Goal: Task Accomplishment & Management: Complete application form

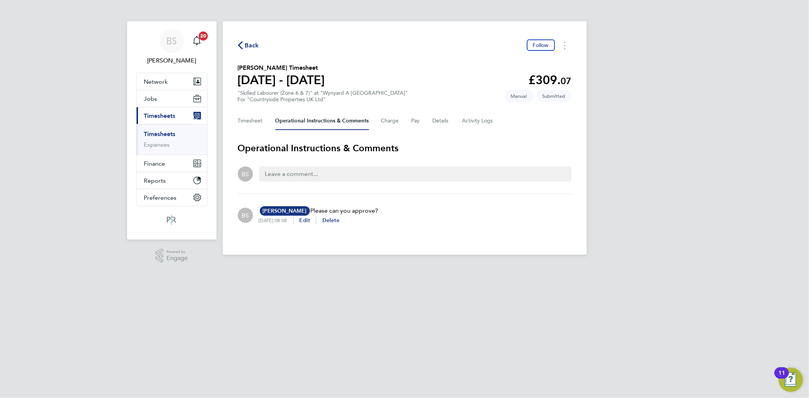
drag, startPoint x: 170, startPoint y: 133, endPoint x: 325, endPoint y: 133, distance: 155.1
click at [170, 133] on link "Timesheets" at bounding box center [159, 133] width 31 height 7
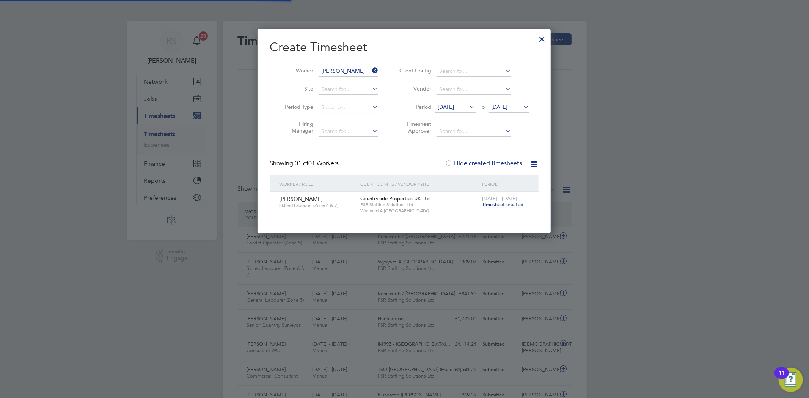
drag, startPoint x: 371, startPoint y: 70, endPoint x: 363, endPoint y: 70, distance: 8.0
click at [371, 70] on icon at bounding box center [371, 70] width 0 height 11
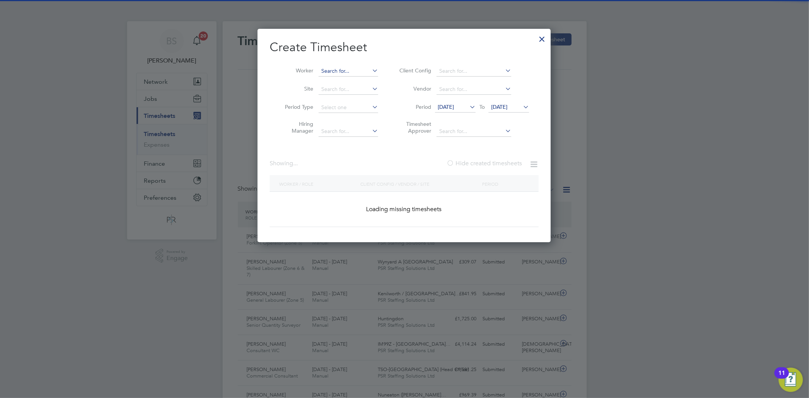
click at [362, 70] on input at bounding box center [349, 71] width 60 height 11
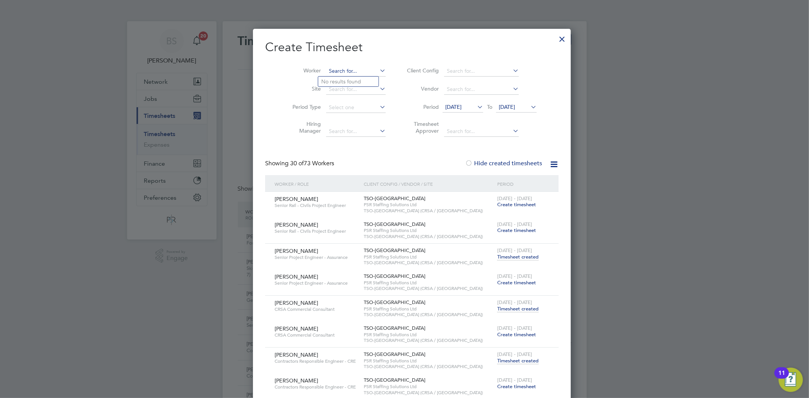
paste input "[PERSON_NAME]"
type input "[PERSON_NAME]"
click at [367, 78] on b "[PERSON_NAME]" at bounding box center [389, 81] width 44 height 6
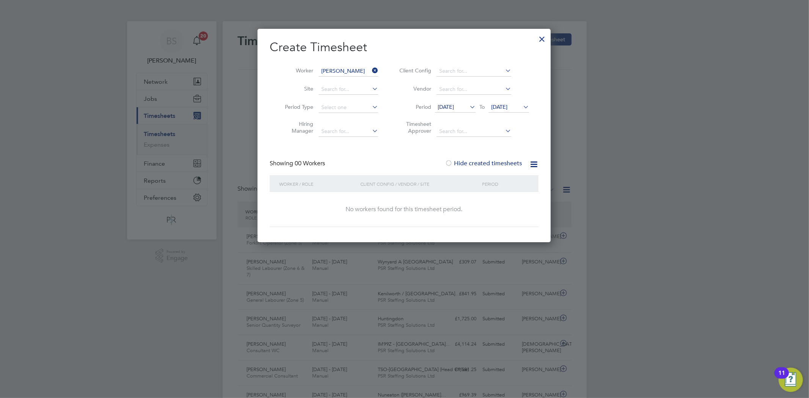
click at [449, 105] on span "[DATE]" at bounding box center [446, 107] width 16 height 7
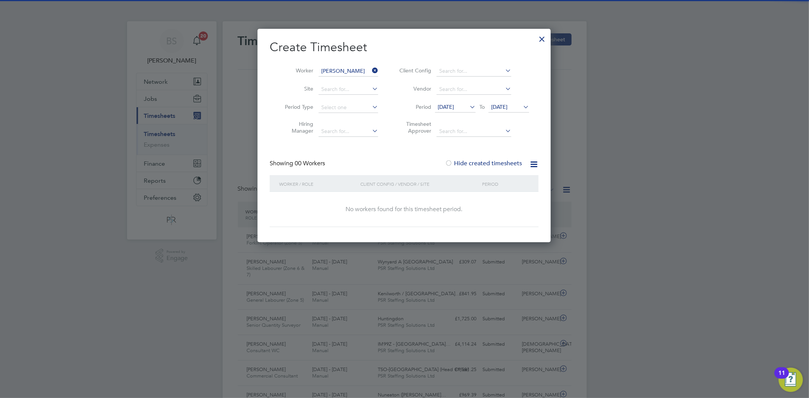
click at [507, 107] on span "[DATE]" at bounding box center [499, 107] width 16 height 7
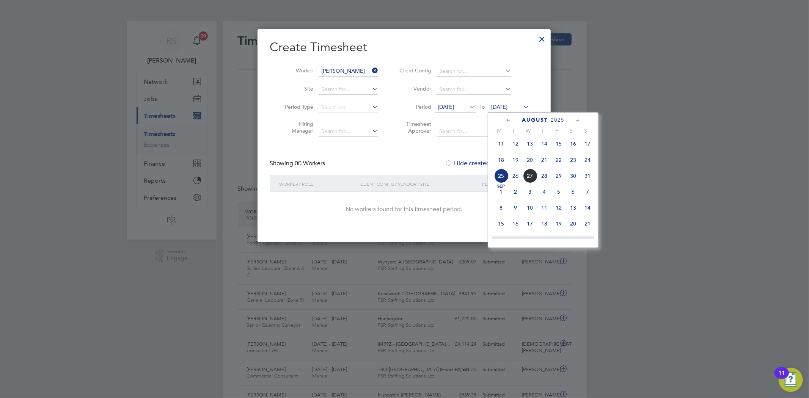
click at [585, 181] on span "31" at bounding box center [587, 176] width 14 height 14
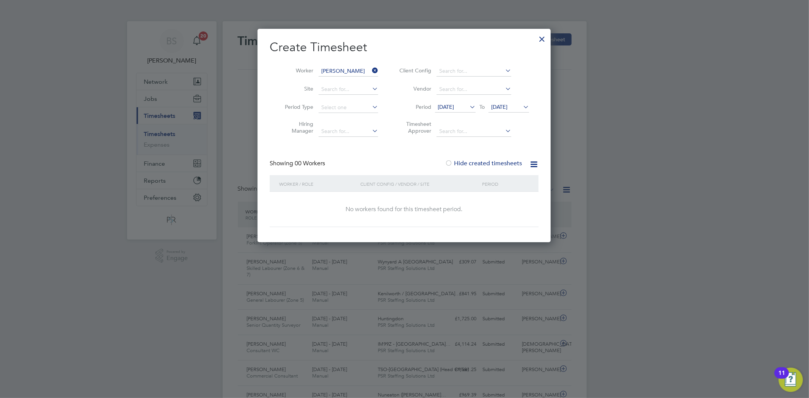
click at [543, 39] on div at bounding box center [542, 37] width 14 height 14
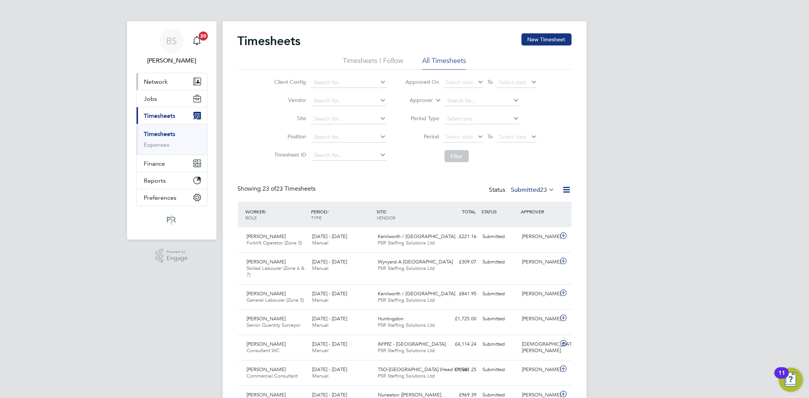
click at [166, 80] on span "Network" at bounding box center [156, 81] width 24 height 7
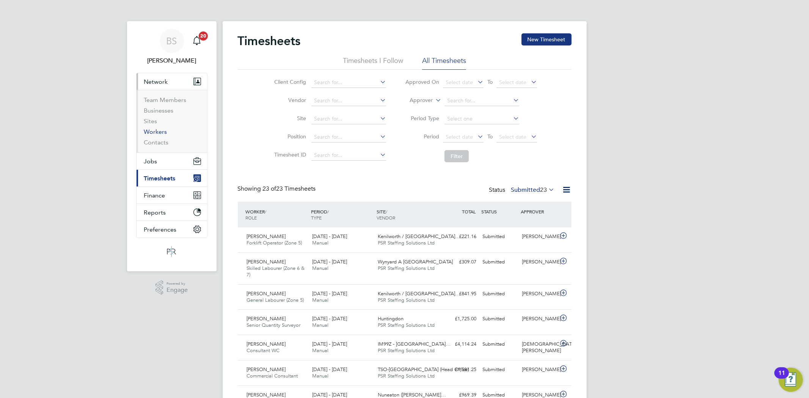
click at [159, 130] on link "Workers" at bounding box center [155, 131] width 23 height 7
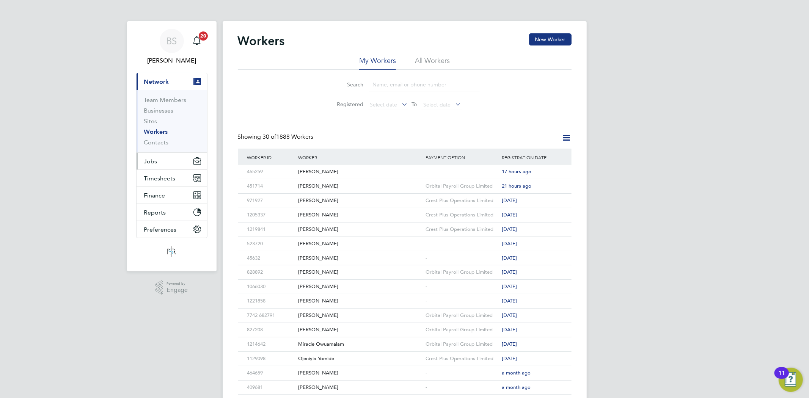
click at [162, 162] on button "Jobs" at bounding box center [172, 161] width 71 height 17
click at [165, 178] on span "Timesheets" at bounding box center [159, 178] width 31 height 7
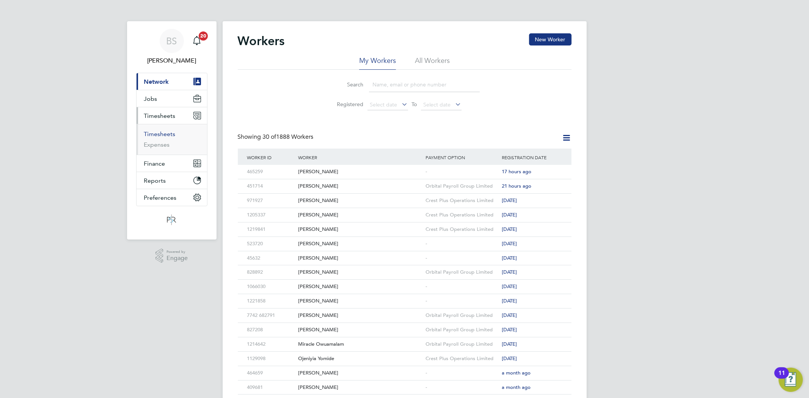
click at [167, 131] on link "Timesheets" at bounding box center [159, 133] width 31 height 7
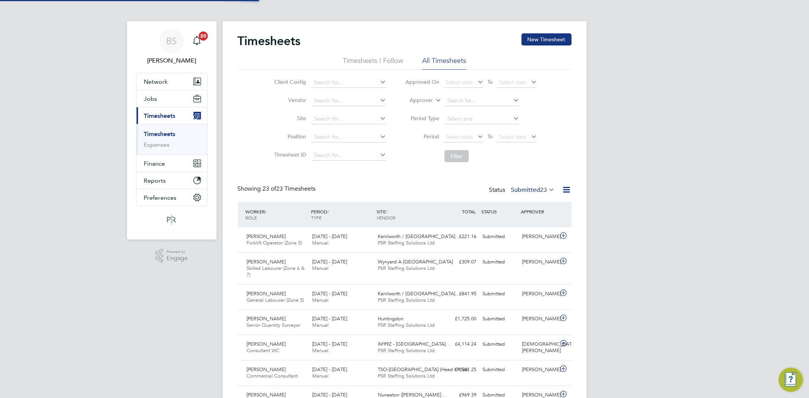
scroll to position [19, 66]
click at [536, 35] on button "New Timesheet" at bounding box center [546, 39] width 50 height 12
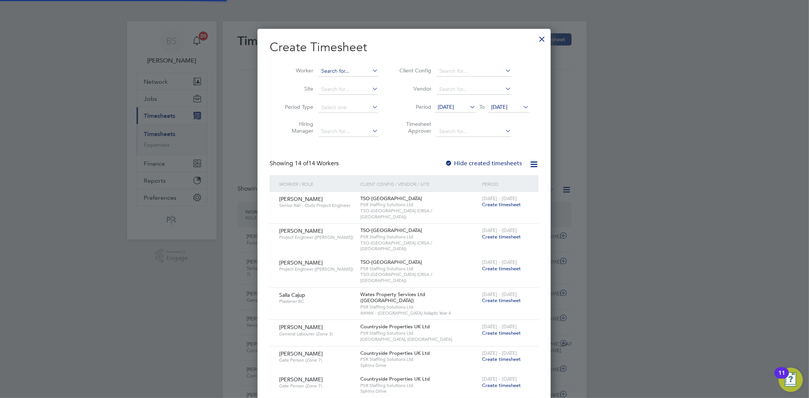
click at [354, 71] on input at bounding box center [349, 71] width 60 height 11
click at [351, 119] on li "[PERSON_NAME]" at bounding box center [365, 123] width 94 height 10
type input "[PERSON_NAME]"
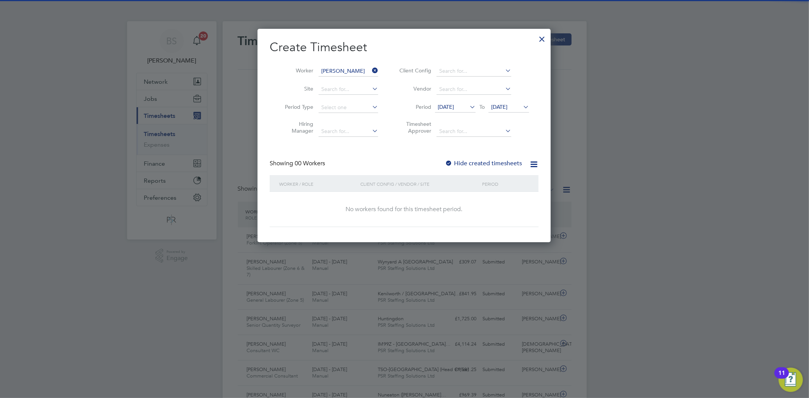
click at [450, 161] on div at bounding box center [449, 164] width 8 height 8
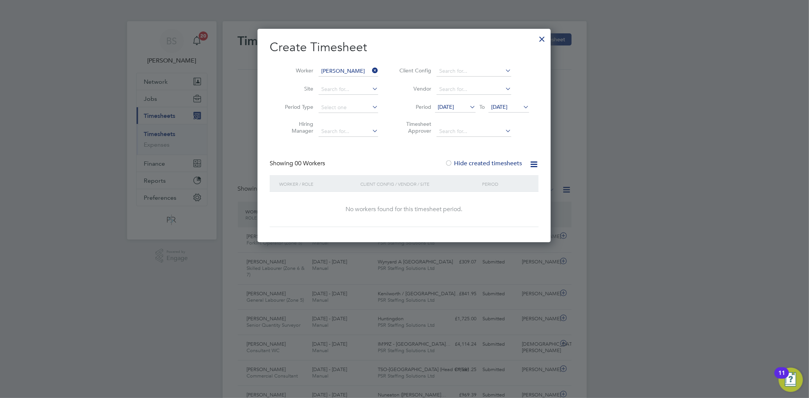
click at [454, 108] on span "[DATE]" at bounding box center [446, 107] width 16 height 7
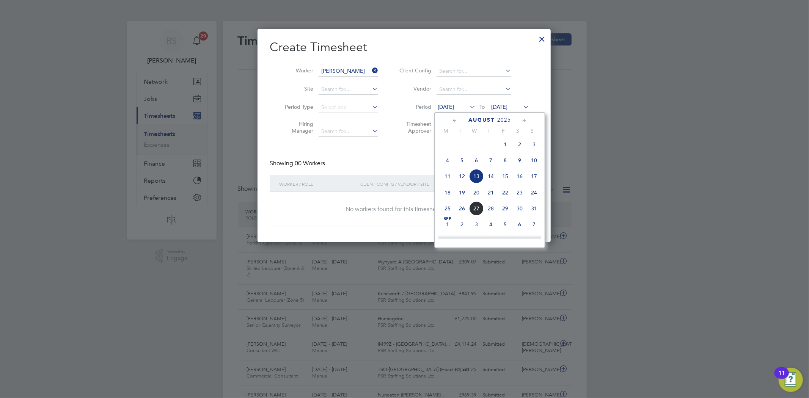
click at [451, 195] on span "18" at bounding box center [447, 192] width 14 height 14
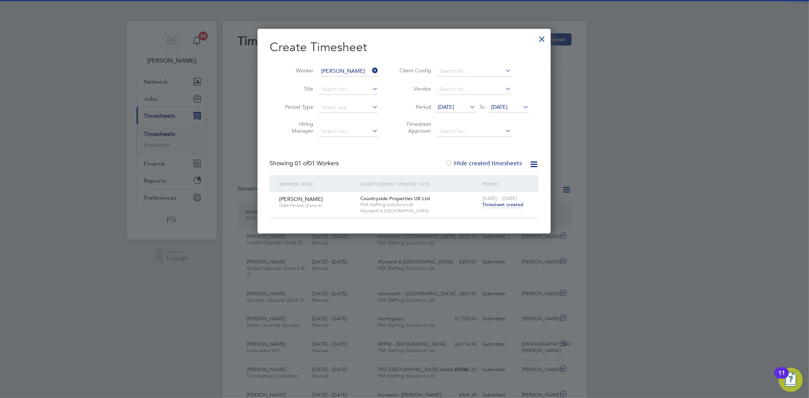
click at [506, 206] on span "Timesheet created" at bounding box center [502, 204] width 41 height 7
